Goal: Task Accomplishment & Management: Manage account settings

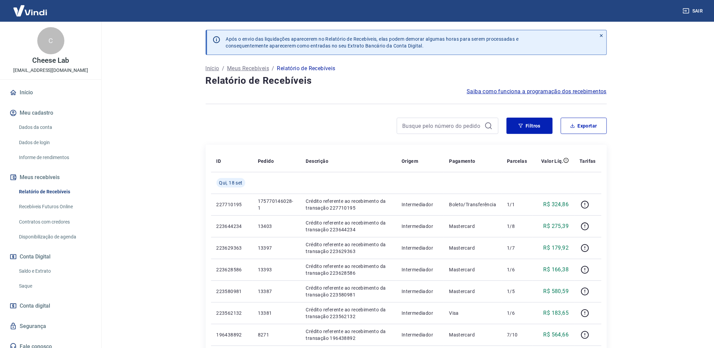
click at [39, 268] on link "Saldo e Extrato" at bounding box center [54, 271] width 77 height 14
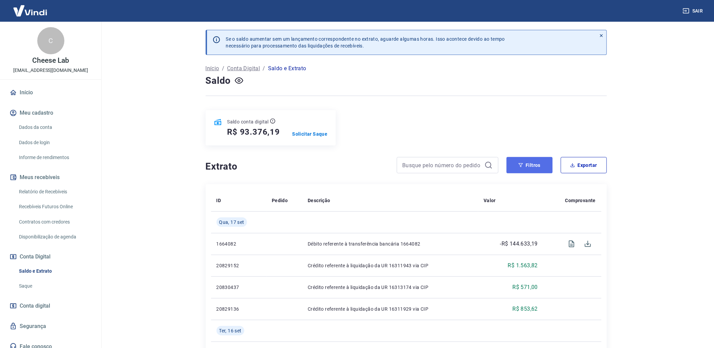
click at [528, 164] on button "Filtros" at bounding box center [530, 165] width 46 height 16
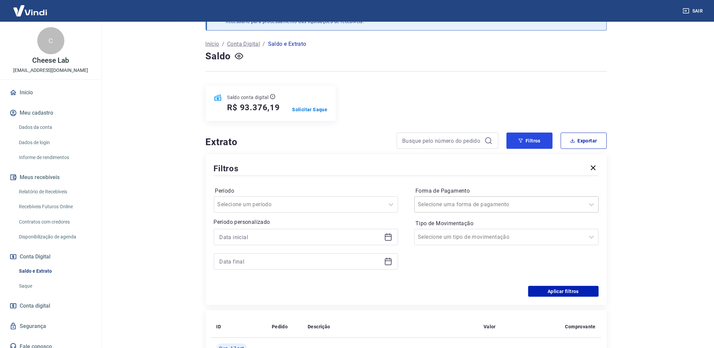
scroll to position [38, 0]
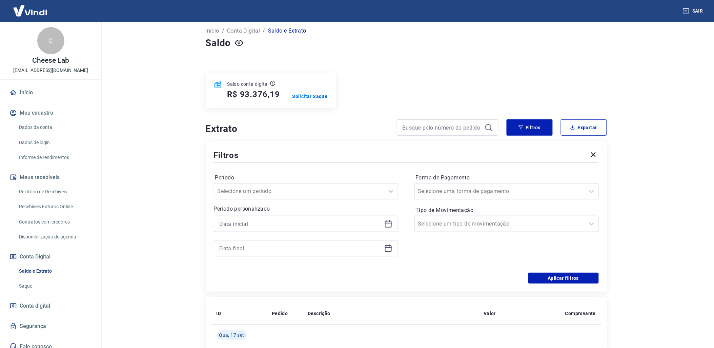
click at [389, 223] on icon at bounding box center [388, 224] width 8 height 8
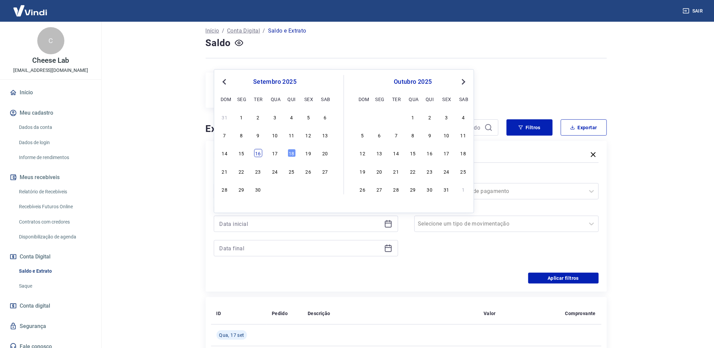
click at [261, 155] on div "16" at bounding box center [258, 153] width 8 height 8
type input "[DATE]"
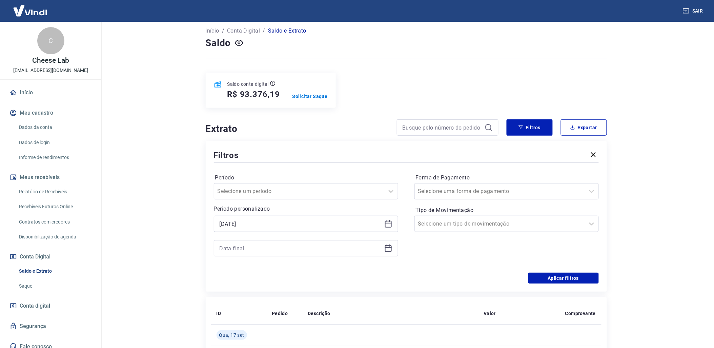
click at [391, 249] on icon at bounding box center [388, 248] width 7 height 7
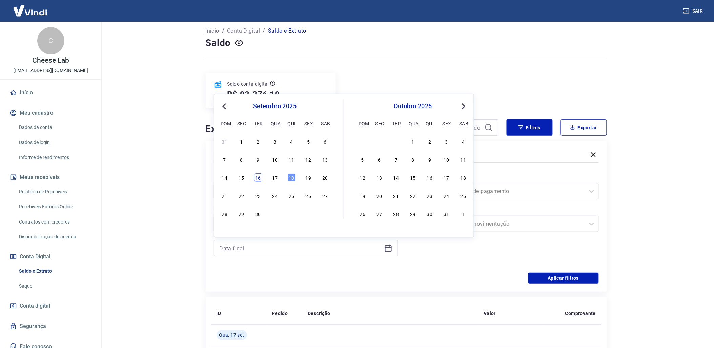
click at [260, 182] on div "16" at bounding box center [258, 177] width 8 height 8
type input "[DATE]"
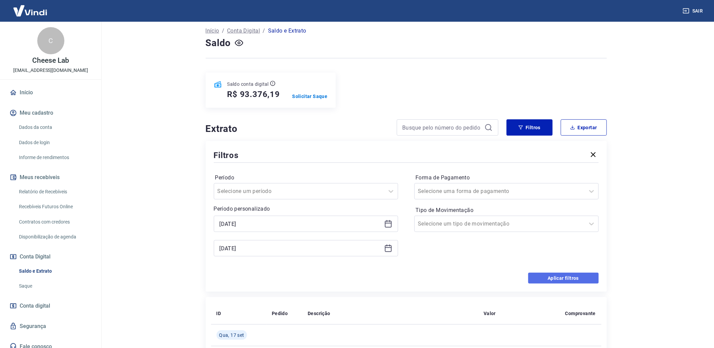
click at [570, 281] on button "Aplicar filtros" at bounding box center [563, 277] width 70 height 11
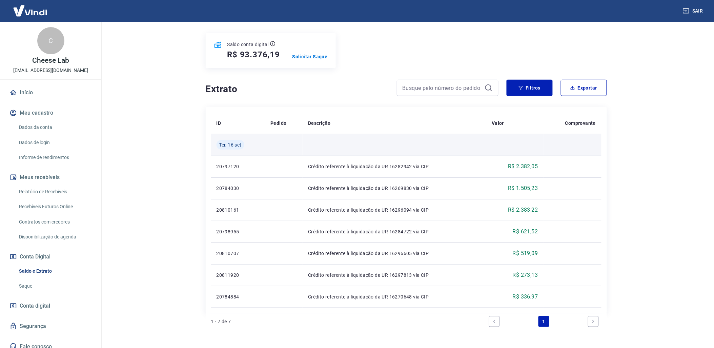
scroll to position [64, 0]
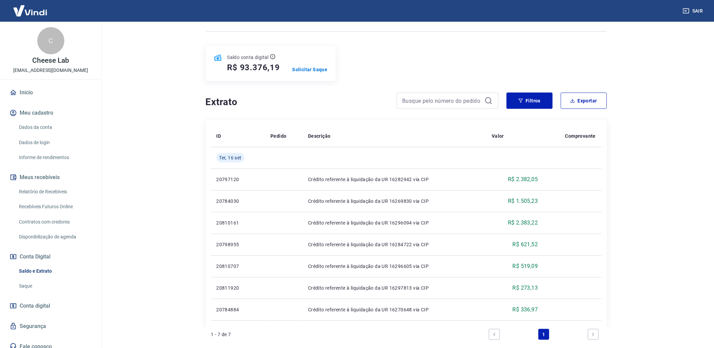
drag, startPoint x: 391, startPoint y: 119, endPoint x: 371, endPoint y: 124, distance: 20.4
click at [522, 106] on button "Filtros" at bounding box center [530, 100] width 46 height 16
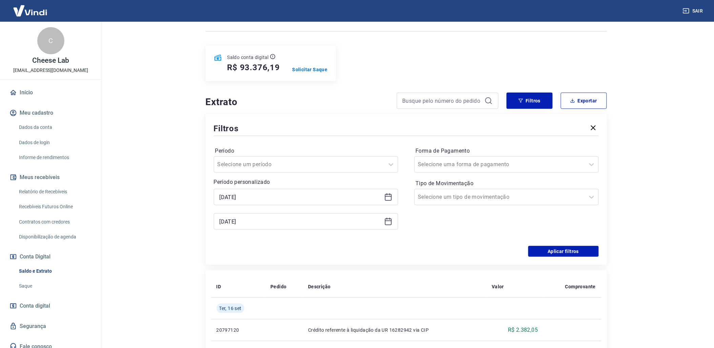
click at [386, 198] on icon at bounding box center [388, 197] width 8 height 8
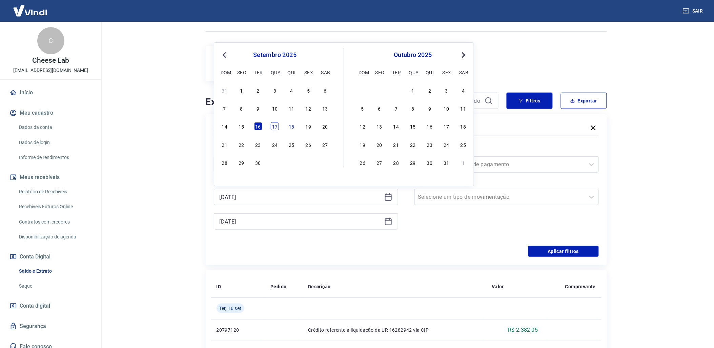
click at [275, 126] on div "17" at bounding box center [275, 126] width 8 height 8
type input "[DATE]"
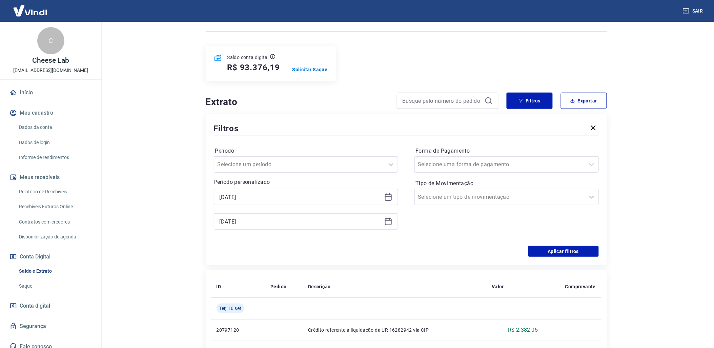
click at [384, 226] on div "[DATE]" at bounding box center [306, 221] width 184 height 16
click at [385, 223] on icon at bounding box center [388, 221] width 7 height 7
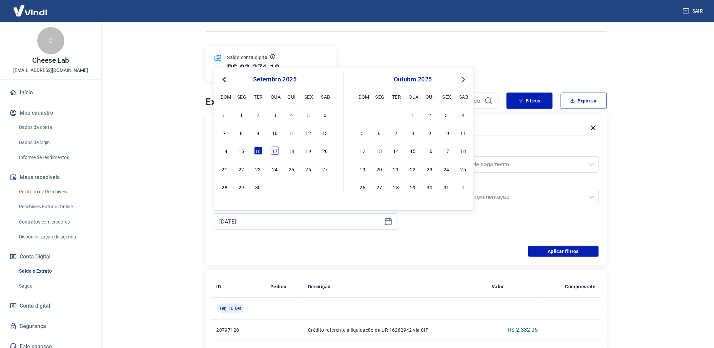
click at [272, 152] on div "17" at bounding box center [275, 151] width 8 height 8
type input "[DATE]"
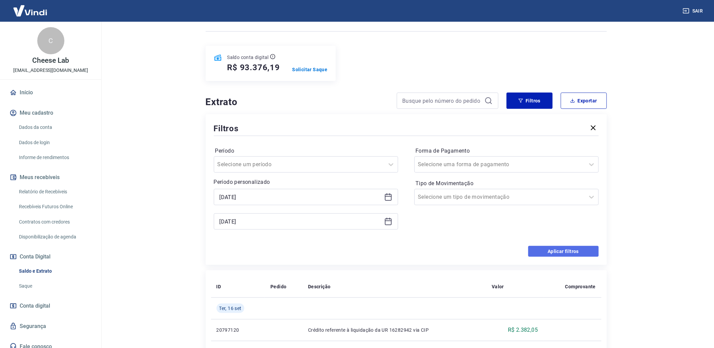
click at [560, 251] on button "Aplicar filtros" at bounding box center [563, 251] width 70 height 11
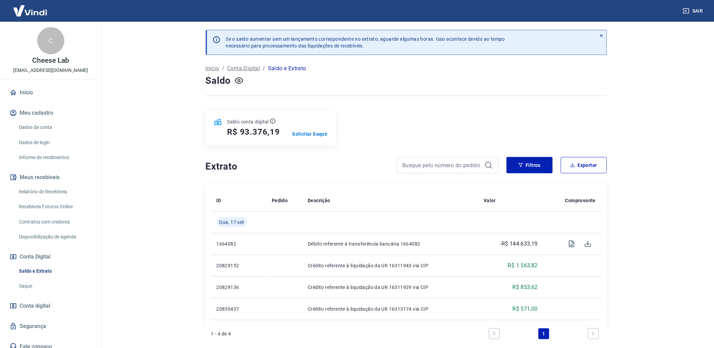
drag, startPoint x: 36, startPoint y: 190, endPoint x: 383, endPoint y: 328, distance: 373.1
click at [36, 190] on link "Relatório de Recebíveis" at bounding box center [54, 192] width 77 height 14
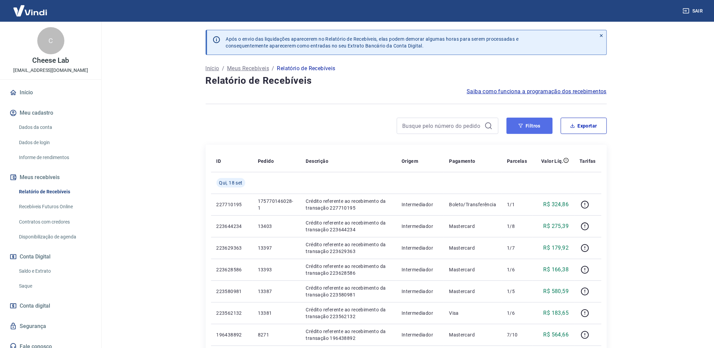
click at [524, 127] on button "Filtros" at bounding box center [530, 126] width 46 height 16
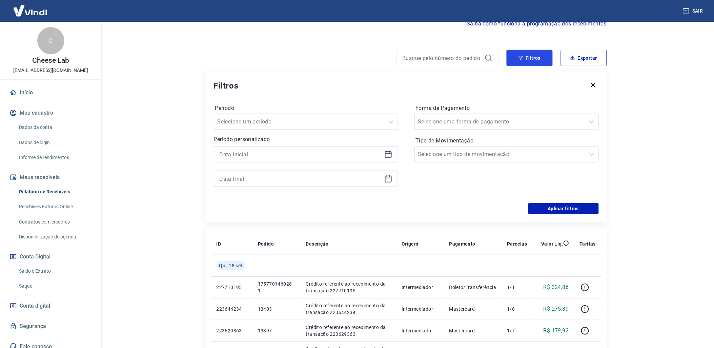
scroll to position [75, 0]
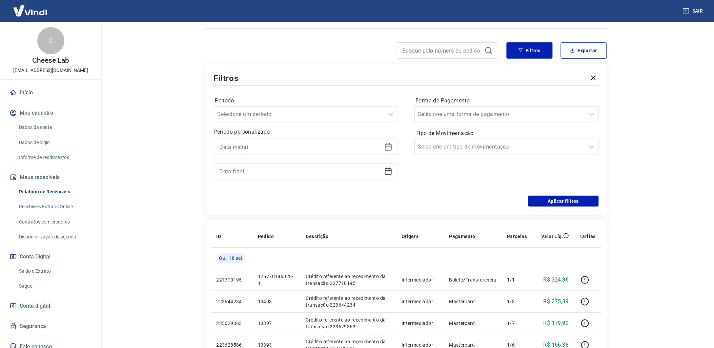
click at [390, 149] on icon at bounding box center [388, 147] width 8 height 8
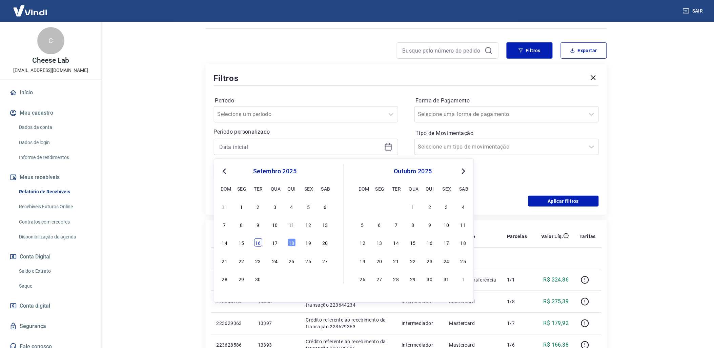
click at [256, 242] on div "16" at bounding box center [258, 242] width 8 height 8
type input "[DATE]"
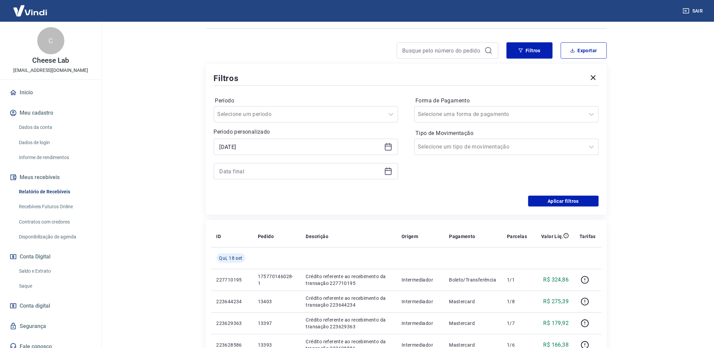
click at [390, 177] on div at bounding box center [306, 171] width 184 height 16
click at [390, 175] on div at bounding box center [306, 171] width 184 height 16
click at [388, 170] on icon at bounding box center [388, 171] width 8 height 8
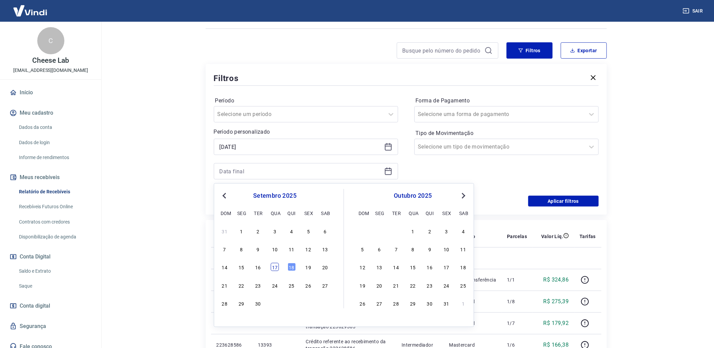
click at [276, 265] on div "17" at bounding box center [275, 267] width 8 height 8
type input "[DATE]"
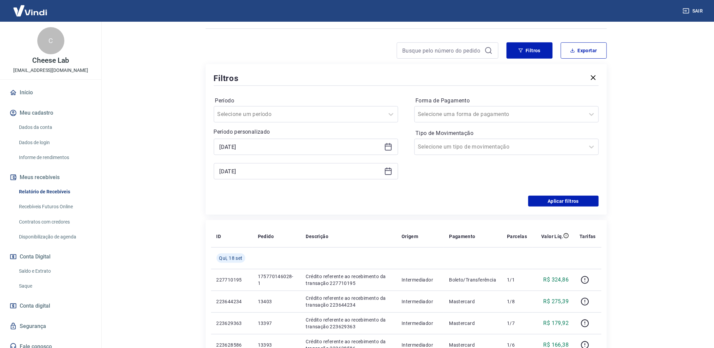
click at [553, 207] on div "Filtros Período Selecione um período Período personalizado Selected date: [DATE…" at bounding box center [406, 139] width 401 height 150
click at [554, 204] on button "Aplicar filtros" at bounding box center [563, 200] width 70 height 11
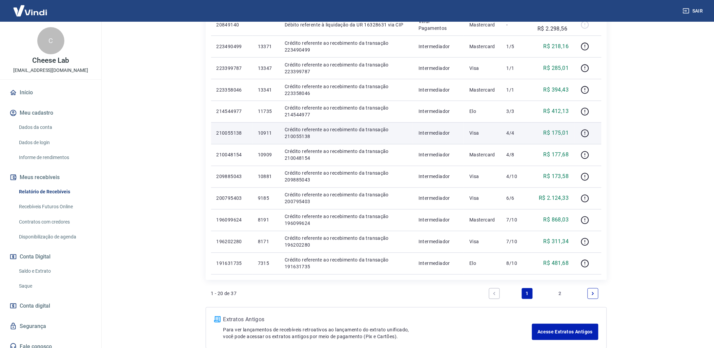
scroll to position [376, 0]
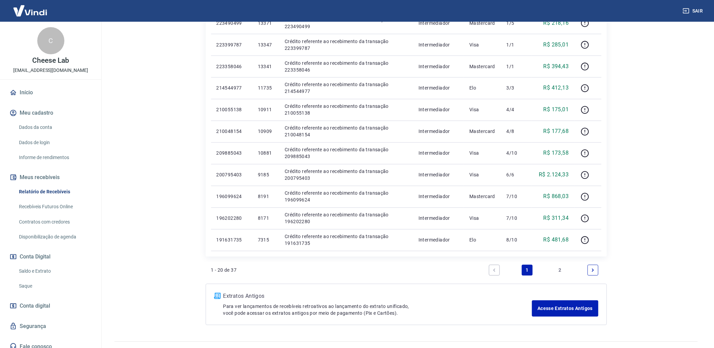
click at [559, 273] on link "2" at bounding box center [560, 270] width 11 height 11
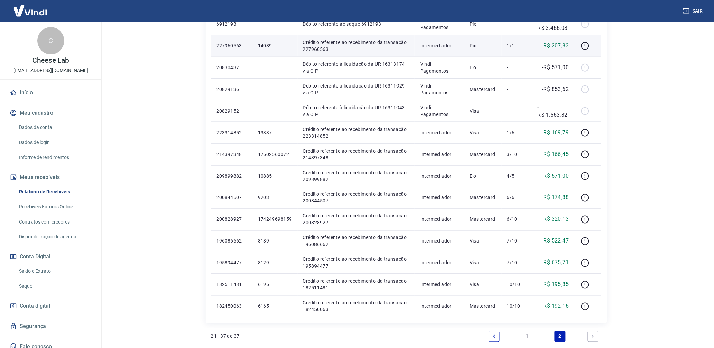
scroll to position [339, 0]
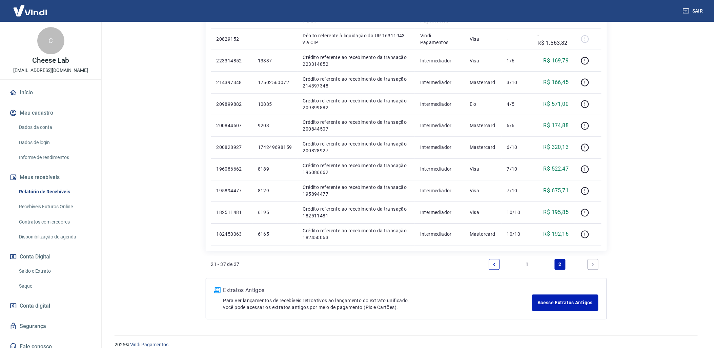
click at [527, 266] on link "1" at bounding box center [527, 264] width 11 height 11
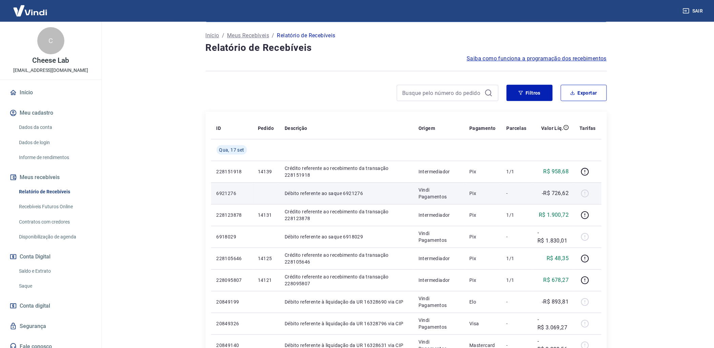
scroll to position [38, 0]
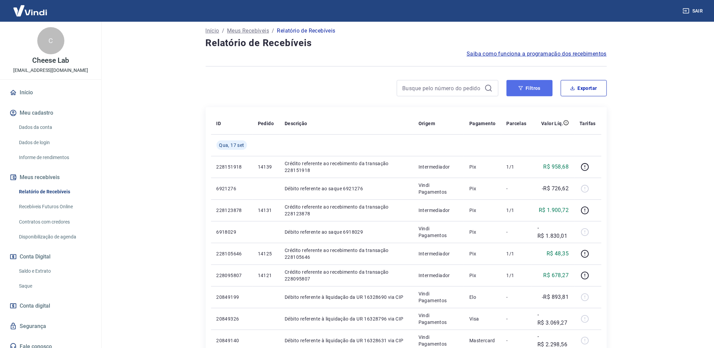
click at [518, 83] on button "Filtros" at bounding box center [530, 88] width 46 height 16
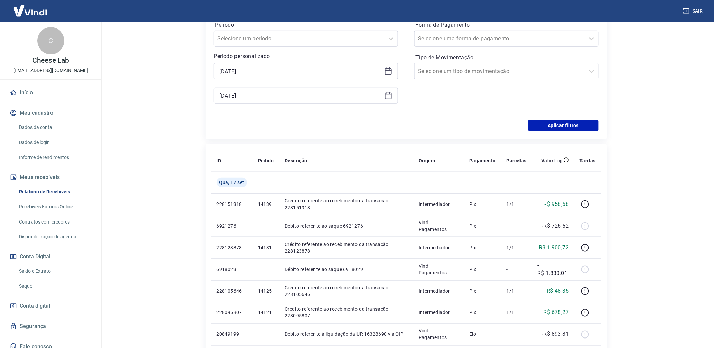
scroll to position [0, 0]
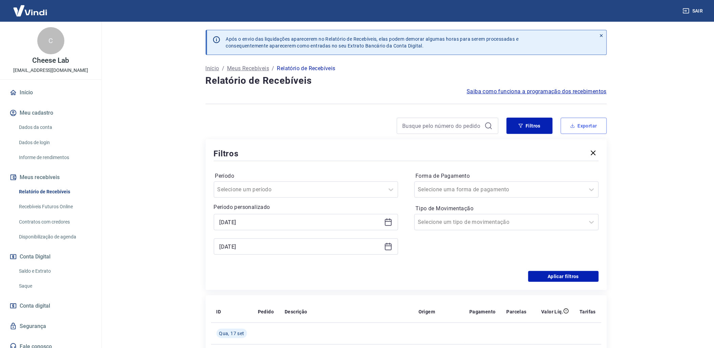
click at [590, 120] on button "Exportar" at bounding box center [584, 126] width 46 height 16
type input "[DATE]"
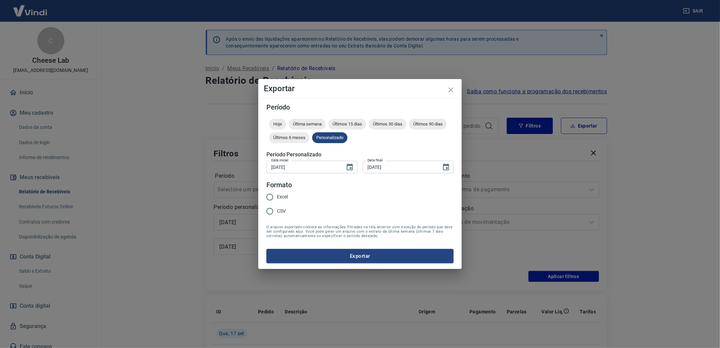
click at [270, 198] on input "Excel" at bounding box center [270, 197] width 14 height 14
radio input "true"
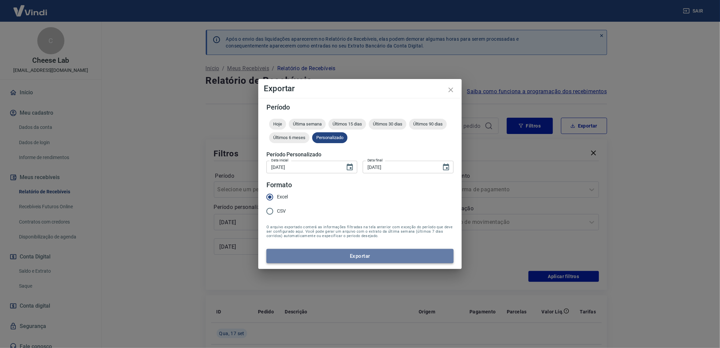
click at [356, 252] on button "Exportar" at bounding box center [359, 256] width 187 height 14
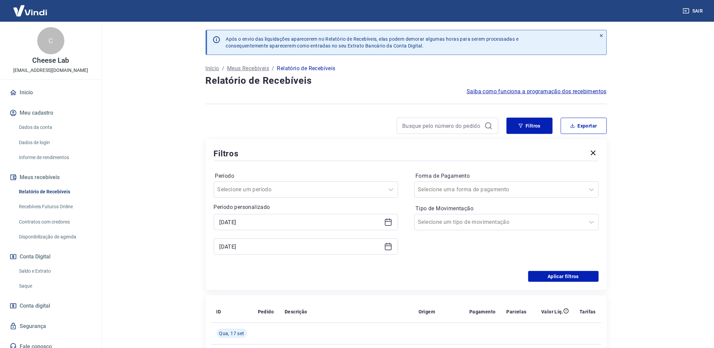
click at [53, 270] on link "Saldo e Extrato" at bounding box center [54, 271] width 77 height 14
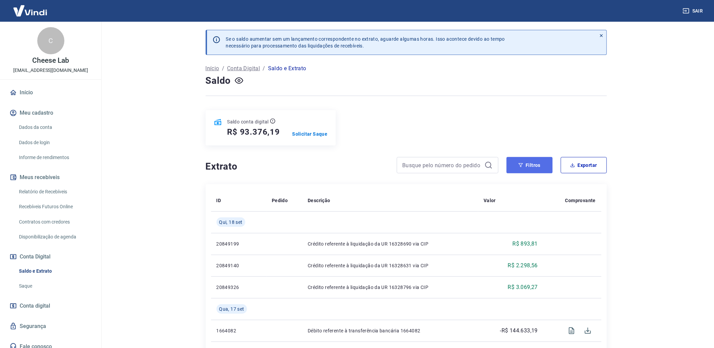
click at [534, 165] on button "Filtros" at bounding box center [530, 165] width 46 height 16
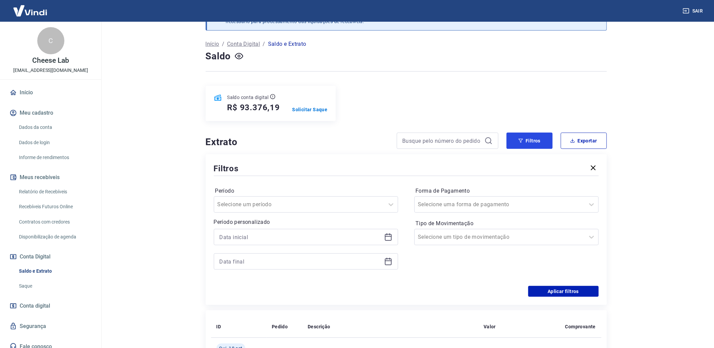
scroll to position [75, 0]
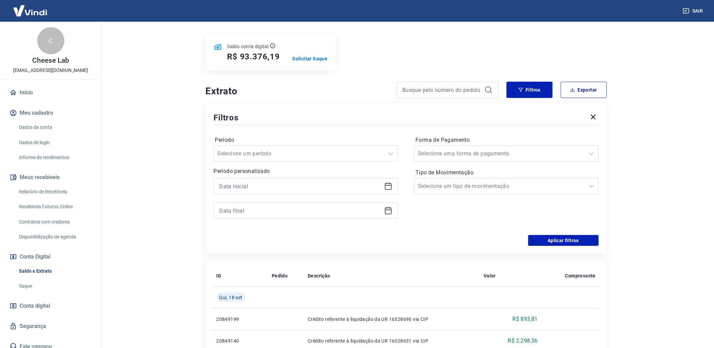
click at [385, 191] on div at bounding box center [306, 186] width 184 height 16
click at [387, 189] on icon at bounding box center [388, 186] width 8 height 8
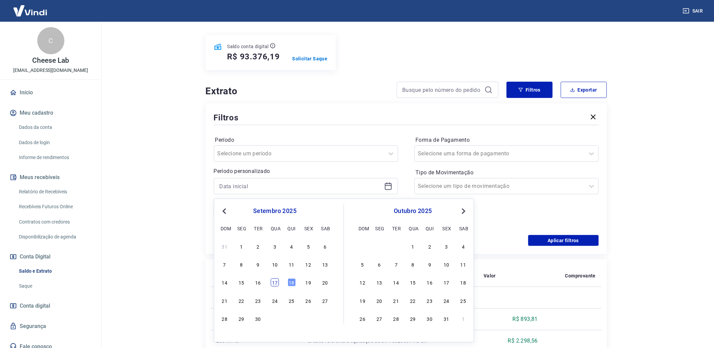
click at [273, 284] on div "17" at bounding box center [275, 282] width 8 height 8
type input "[DATE]"
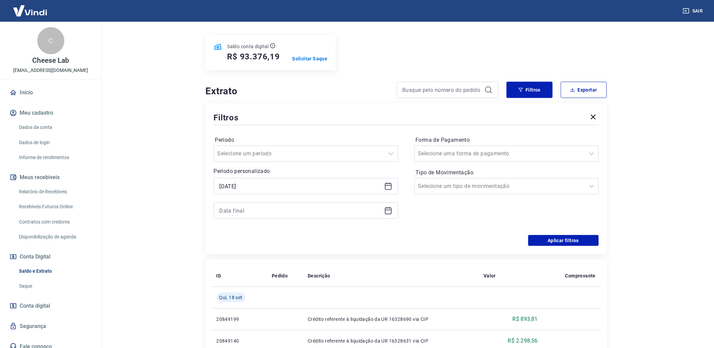
click at [385, 209] on icon at bounding box center [388, 210] width 7 height 7
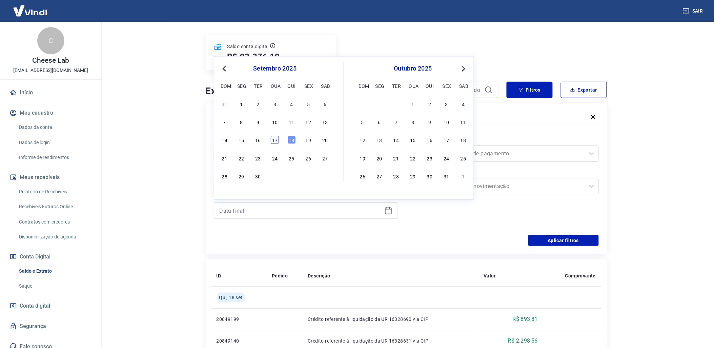
click at [276, 138] on div "17" at bounding box center [275, 140] width 8 height 8
type input "[DATE]"
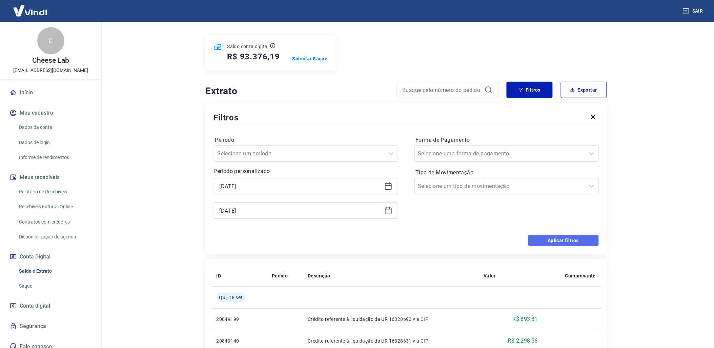
click at [541, 238] on button "Aplicar filtros" at bounding box center [563, 240] width 70 height 11
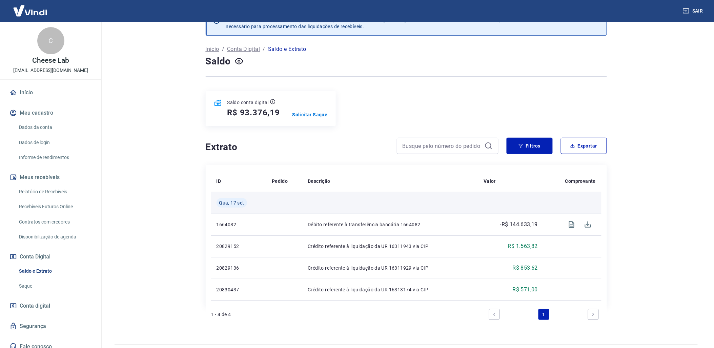
scroll to position [37, 0]
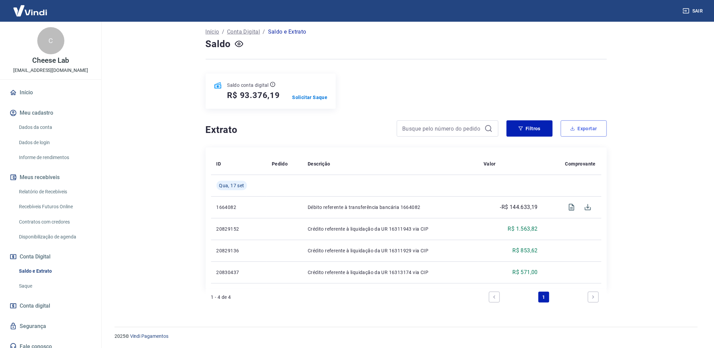
click at [583, 131] on button "Exportar" at bounding box center [584, 128] width 46 height 16
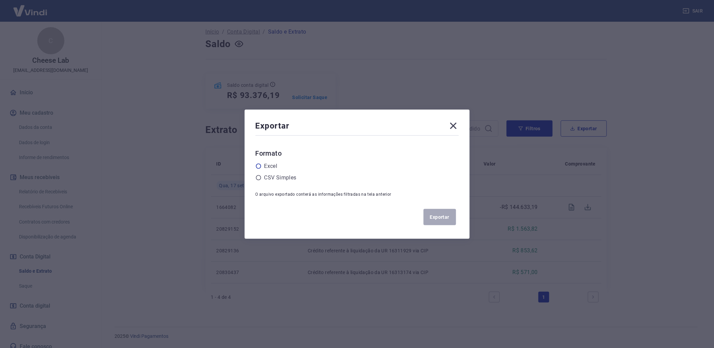
click at [261, 165] on icon at bounding box center [258, 166] width 6 height 6
click at [0, 0] on input "radio" at bounding box center [0, 0] width 0 height 0
click at [445, 218] on button "Exportar" at bounding box center [440, 217] width 33 height 16
